Goal: Register for event/course

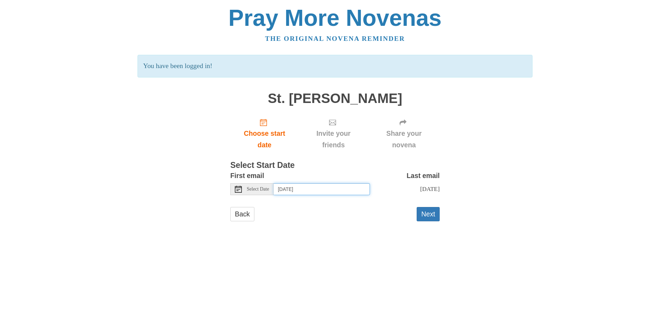
click at [319, 189] on input "[DATE]" at bounding box center [322, 189] width 96 height 12
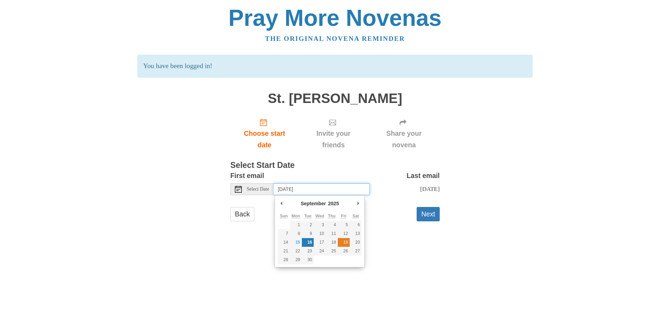
type input "[DATE]"
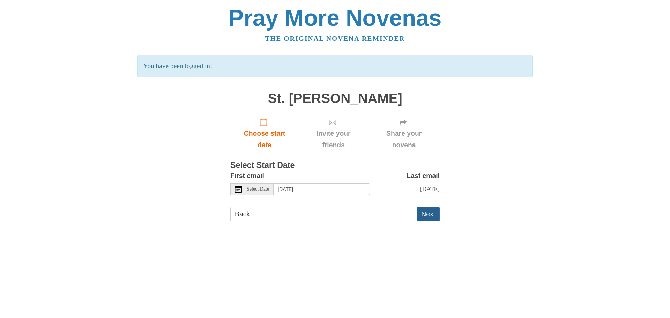
click at [433, 221] on button "Next" at bounding box center [428, 214] width 23 height 14
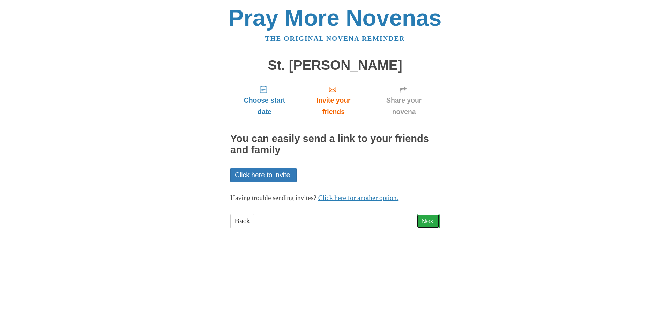
drag, startPoint x: 0, startPoint y: 0, endPoint x: 433, endPoint y: 222, distance: 487.0
click at [433, 222] on link "Next" at bounding box center [428, 221] width 23 height 14
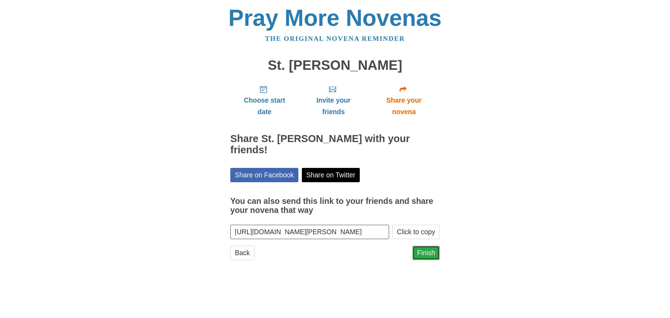
click at [424, 252] on link "Finish" at bounding box center [426, 253] width 27 height 14
